Goal: Transaction & Acquisition: Book appointment/travel/reservation

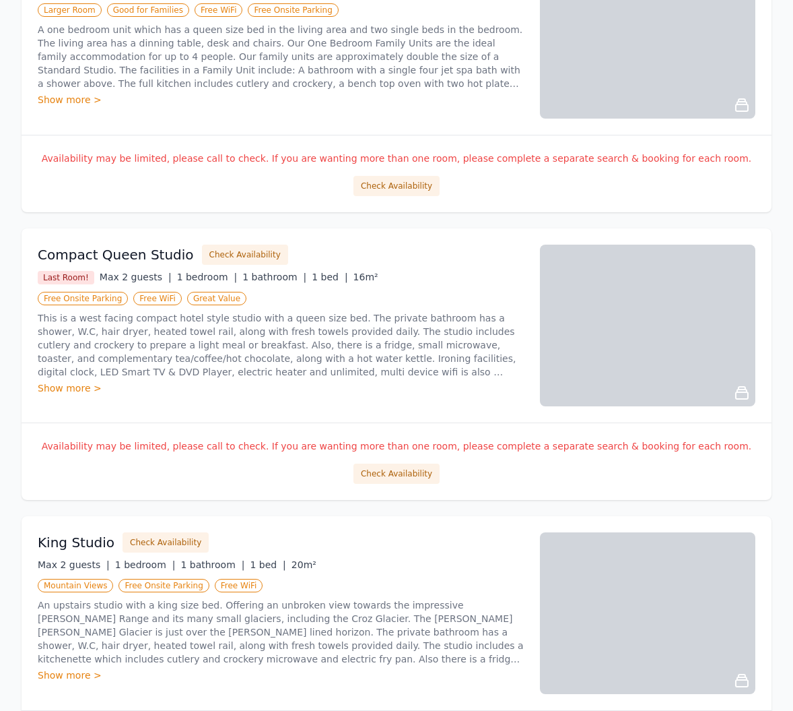
scroll to position [354, 0]
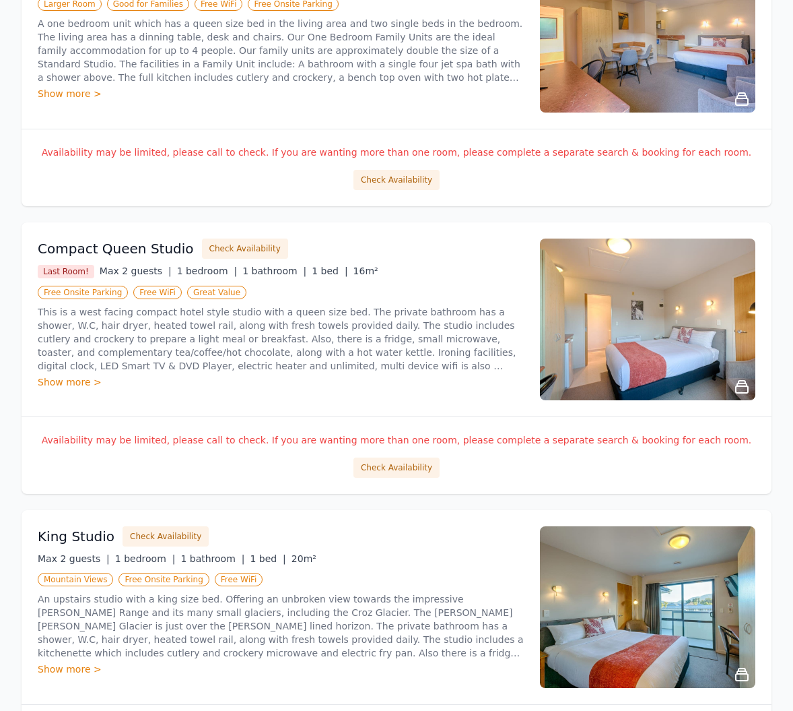
click at [75, 375] on div "Show more >" at bounding box center [281, 381] width 486 height 13
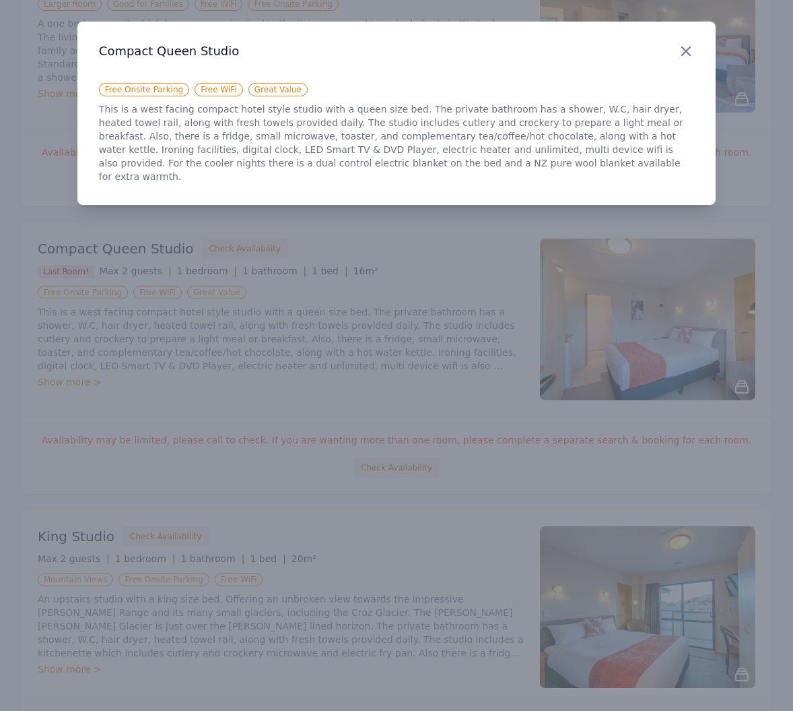
click at [688, 48] on icon "button" at bounding box center [686, 51] width 8 height 8
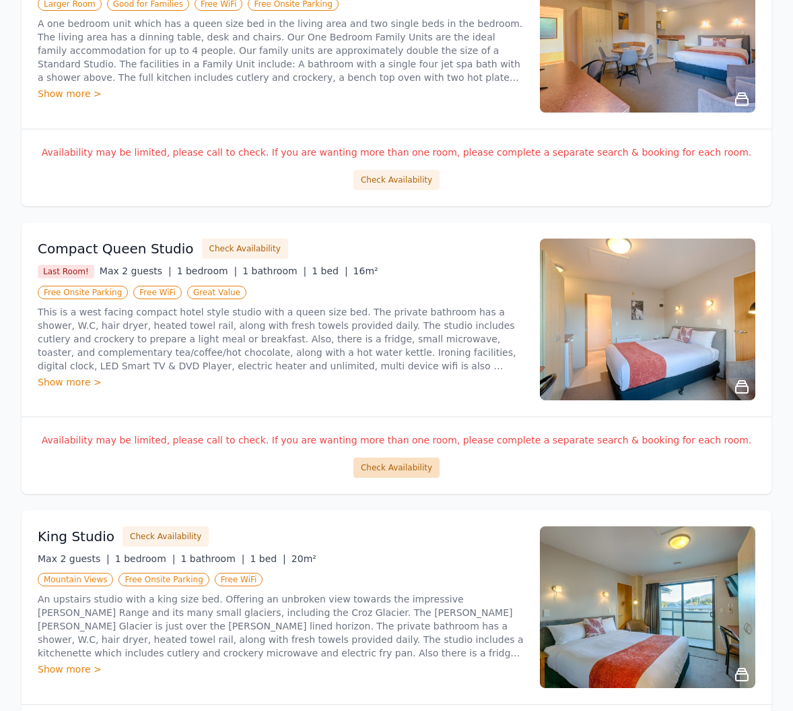
click at [403, 457] on button "Check Availability" at bounding box center [397, 467] width 86 height 20
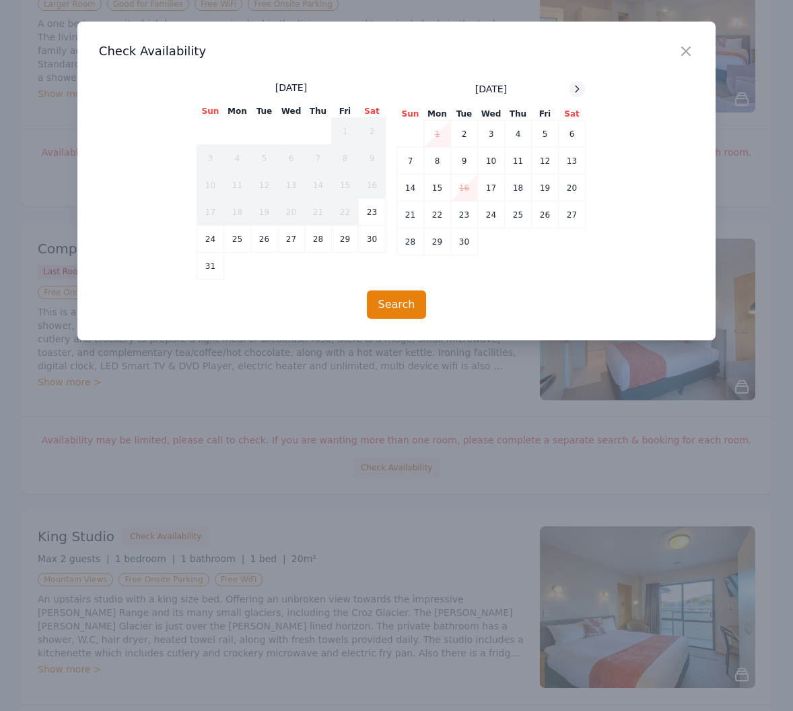
click at [577, 89] on icon at bounding box center [577, 89] width 11 height 11
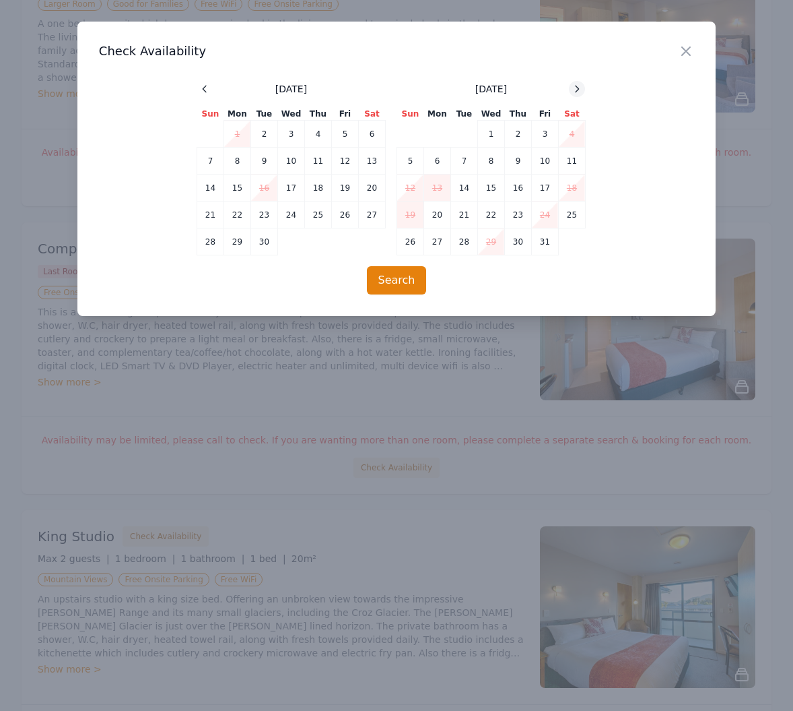
click at [577, 89] on icon at bounding box center [577, 89] width 11 height 11
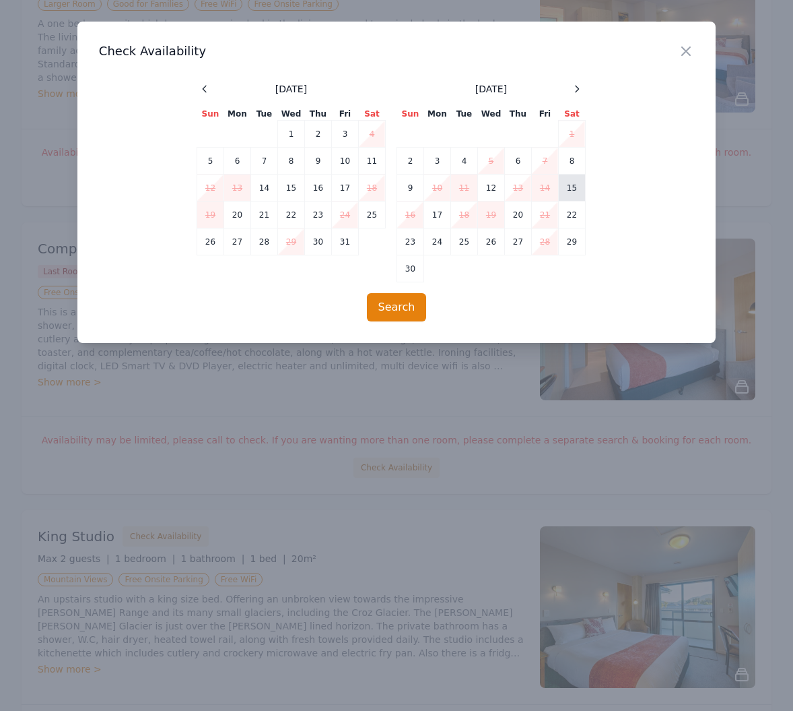
click at [575, 189] on td "15" at bounding box center [571, 187] width 27 height 27
click at [399, 298] on button "Search" at bounding box center [397, 307] width 60 height 28
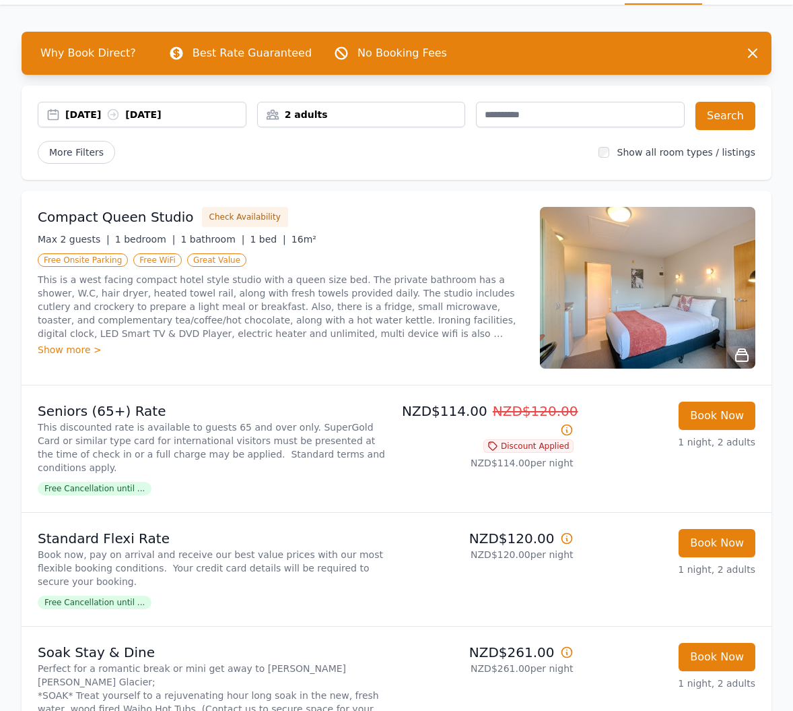
scroll to position [42, 0]
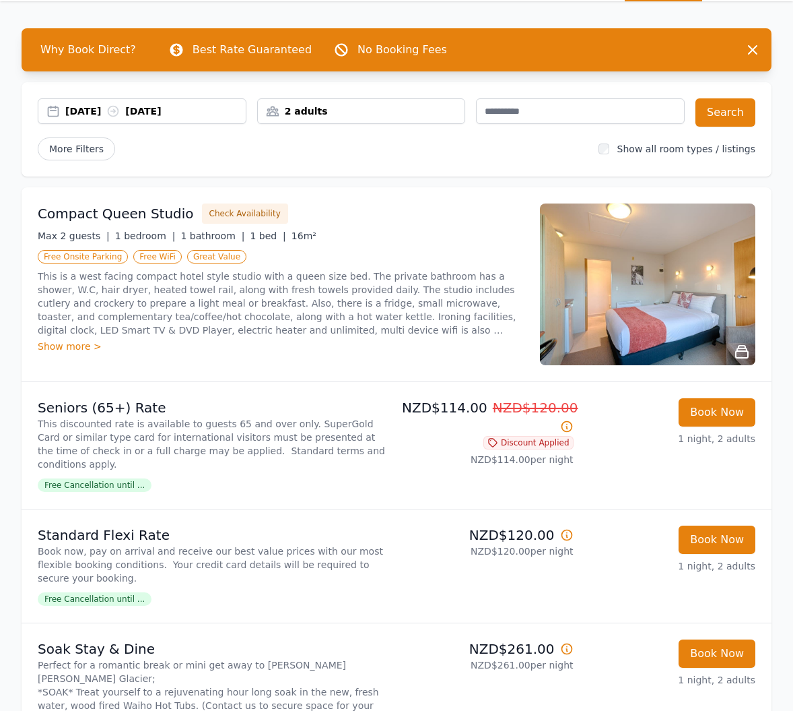
click at [119, 111] on icon at bounding box center [113, 111] width 10 height 10
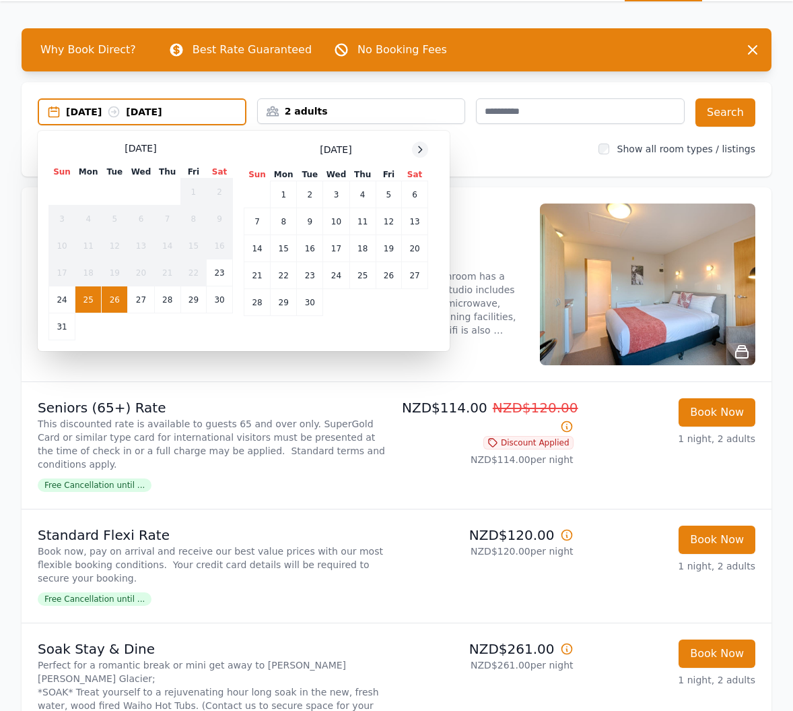
click at [423, 149] on icon at bounding box center [420, 149] width 11 height 11
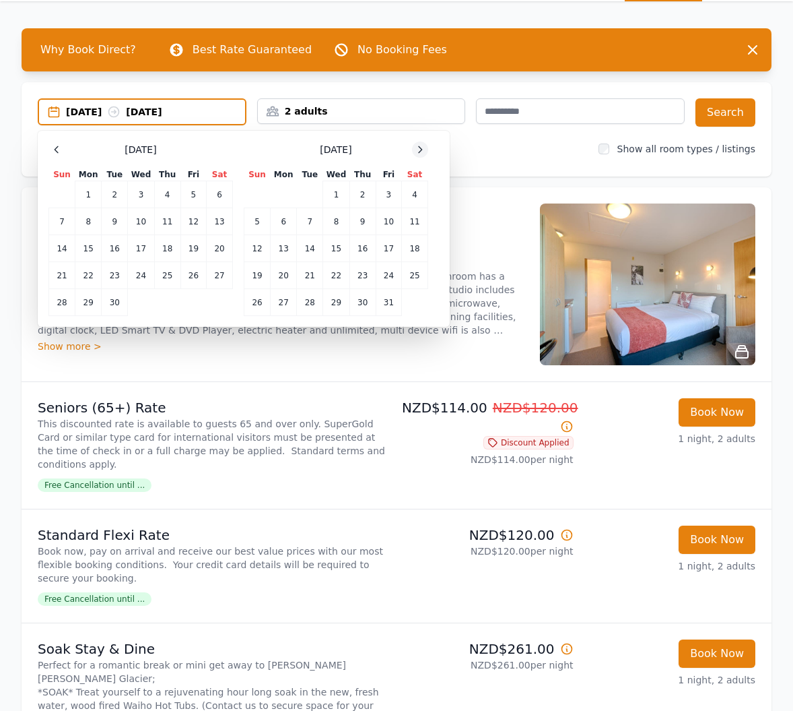
click at [423, 149] on icon at bounding box center [420, 149] width 11 height 11
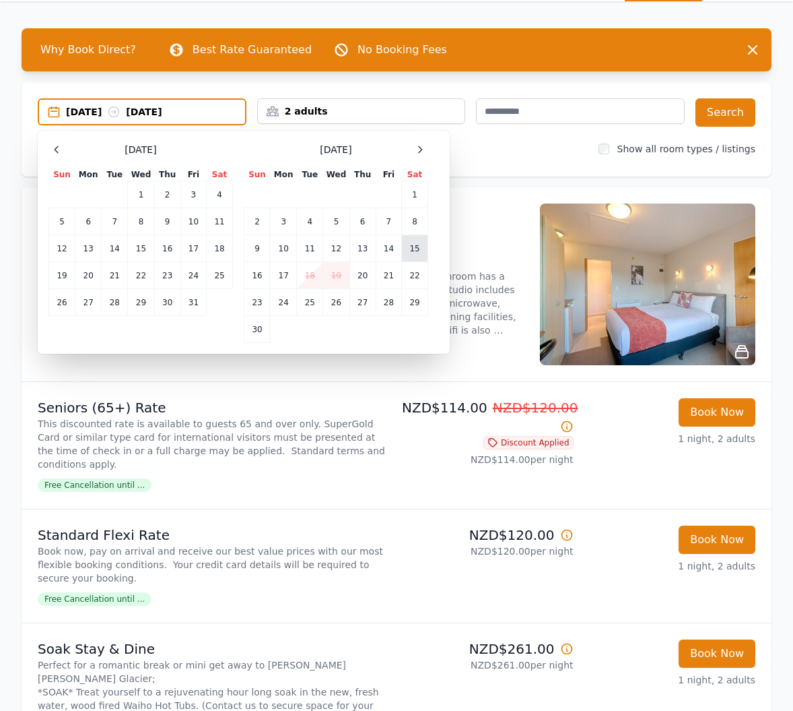
click at [414, 249] on td "15" at bounding box center [415, 248] width 26 height 27
click at [249, 274] on td "16" at bounding box center [257, 275] width 26 height 27
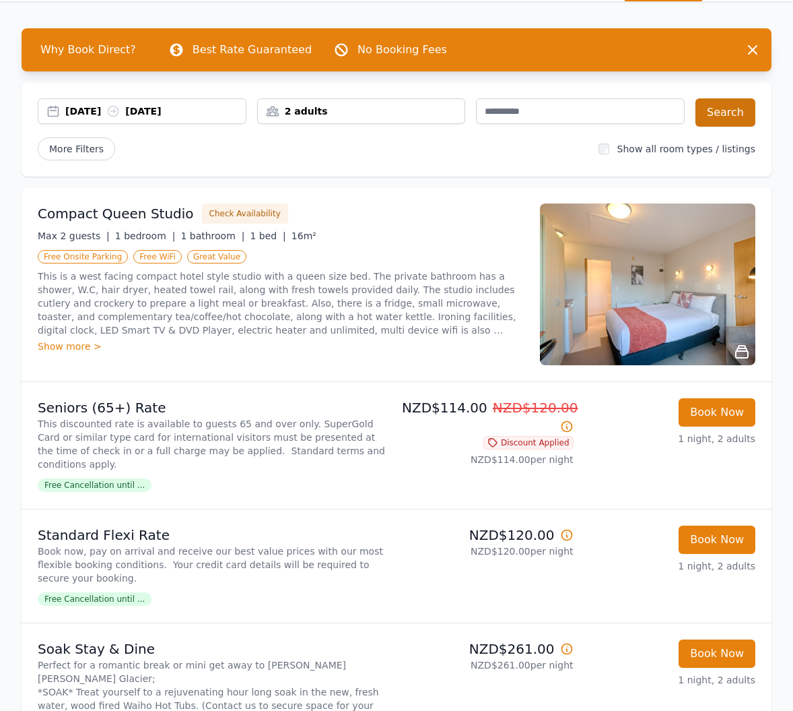
click at [741, 119] on button "Search" at bounding box center [726, 112] width 60 height 28
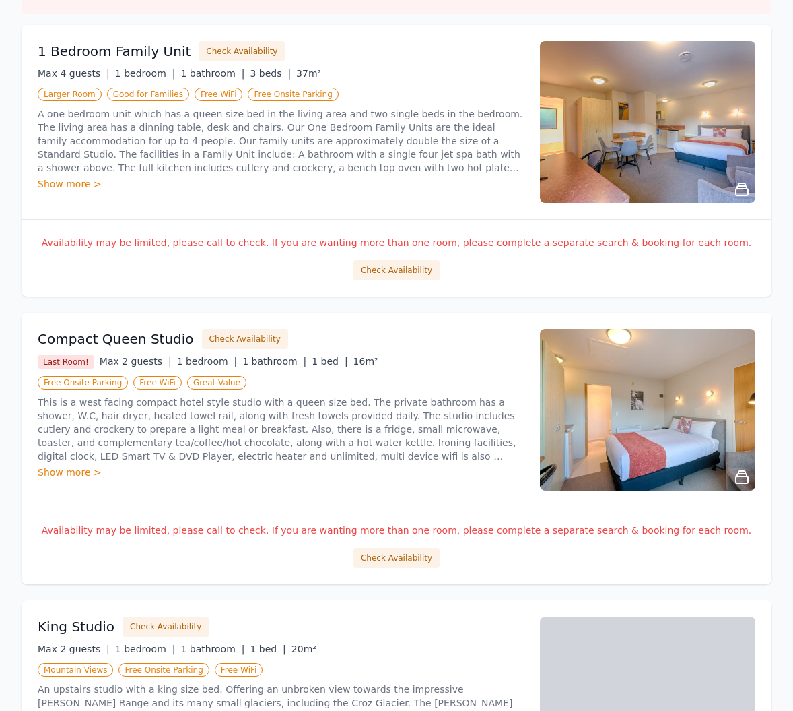
scroll to position [258, 0]
